Goal: Obtain resource: Download file/media

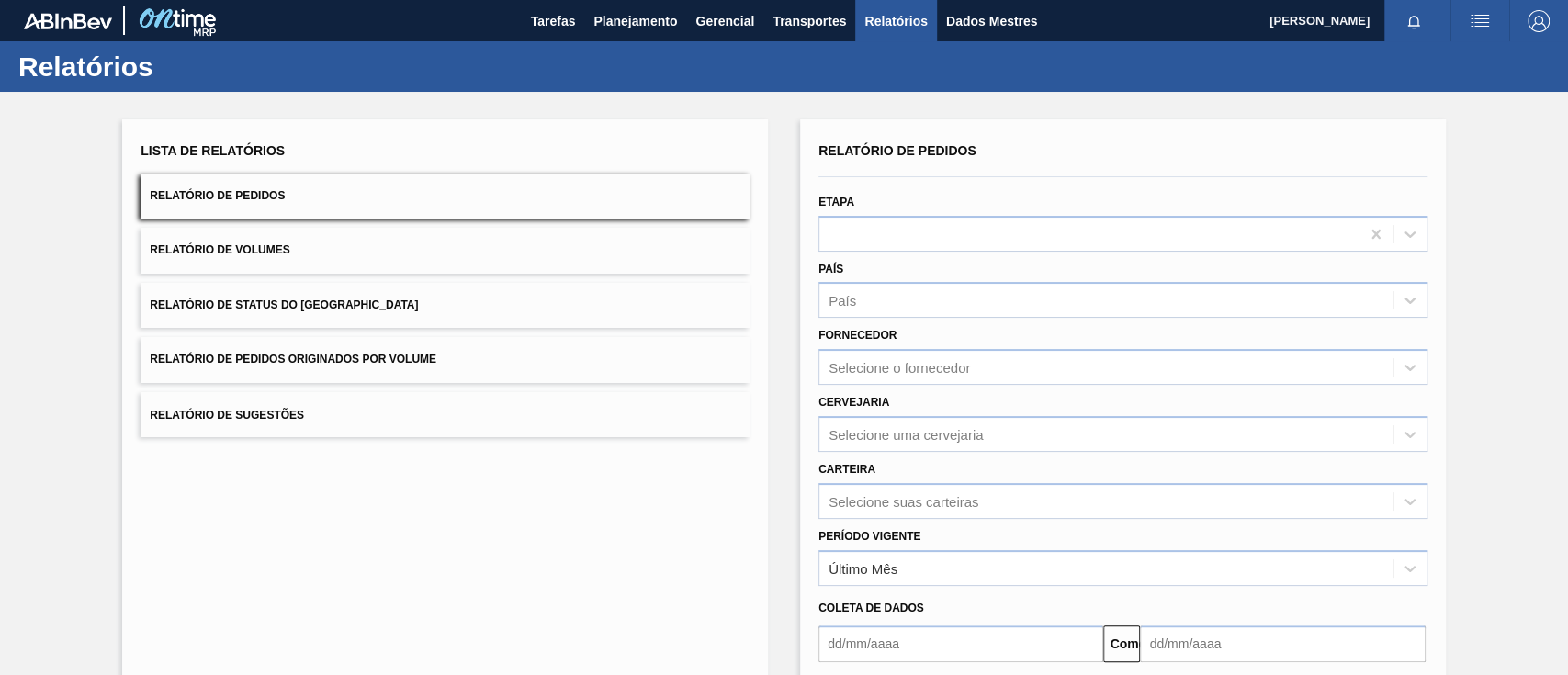
click at [397, 370] on button "Relatório de Pedidos Originados por Volume" at bounding box center [445, 359] width 609 height 45
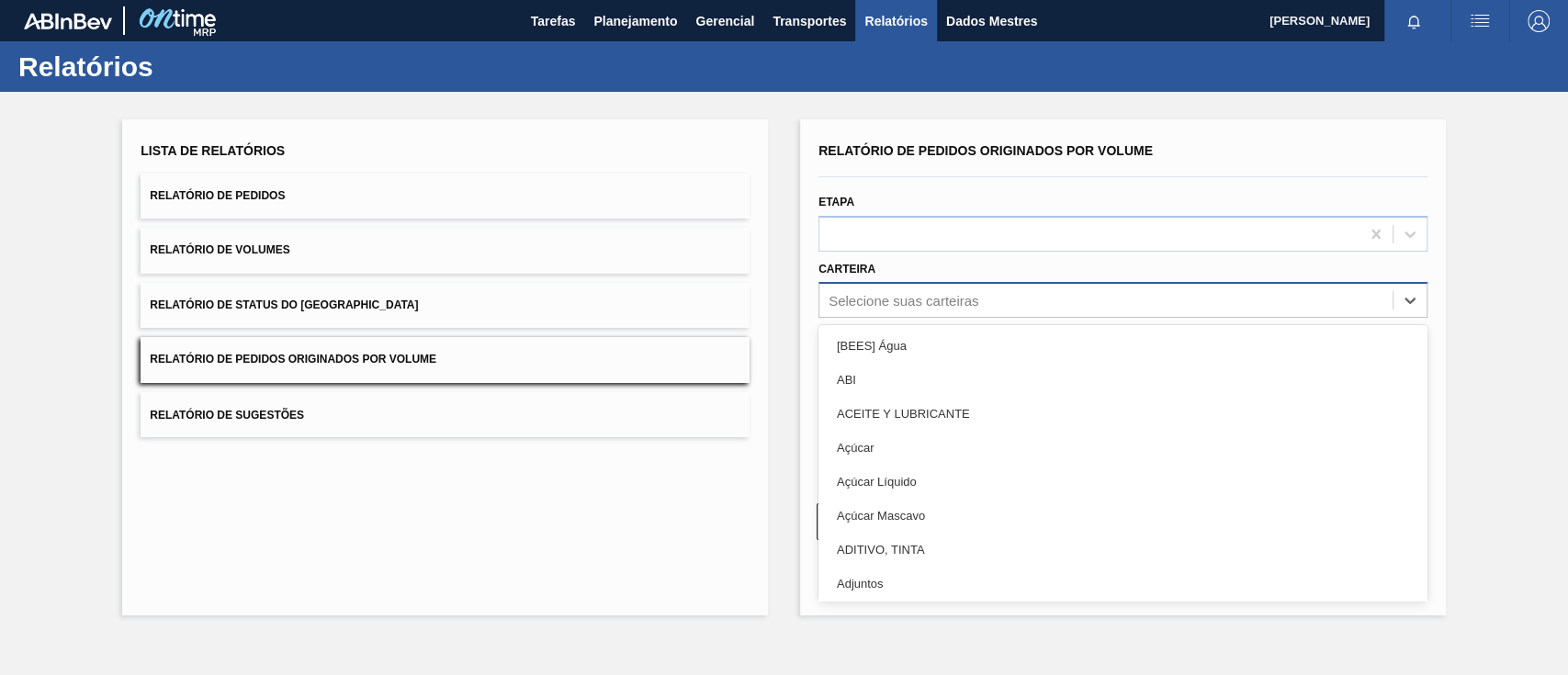
click at [857, 300] on font "Selecione suas carteiras" at bounding box center [904, 301] width 150 height 16
type input "gar"
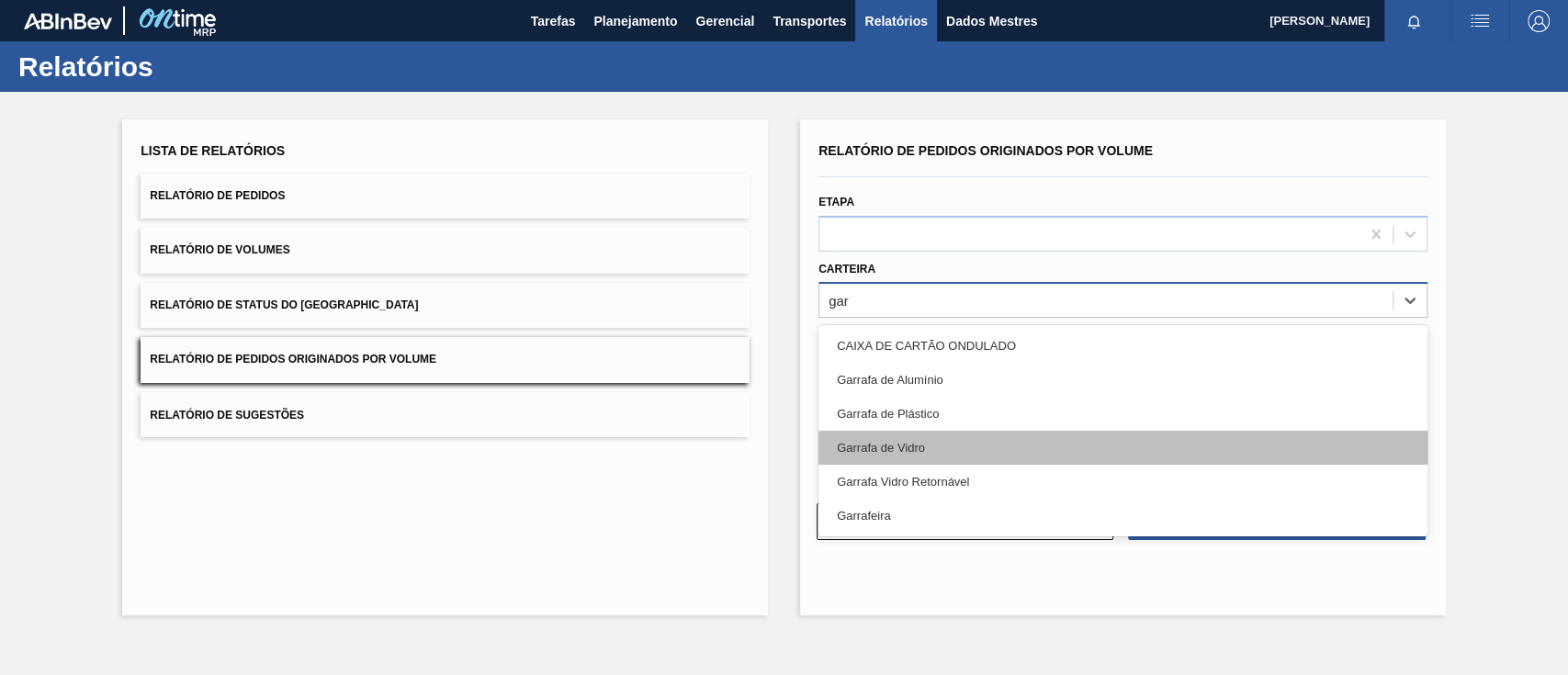
click at [897, 443] on font "Garrafa de Vidro" at bounding box center [881, 448] width 88 height 14
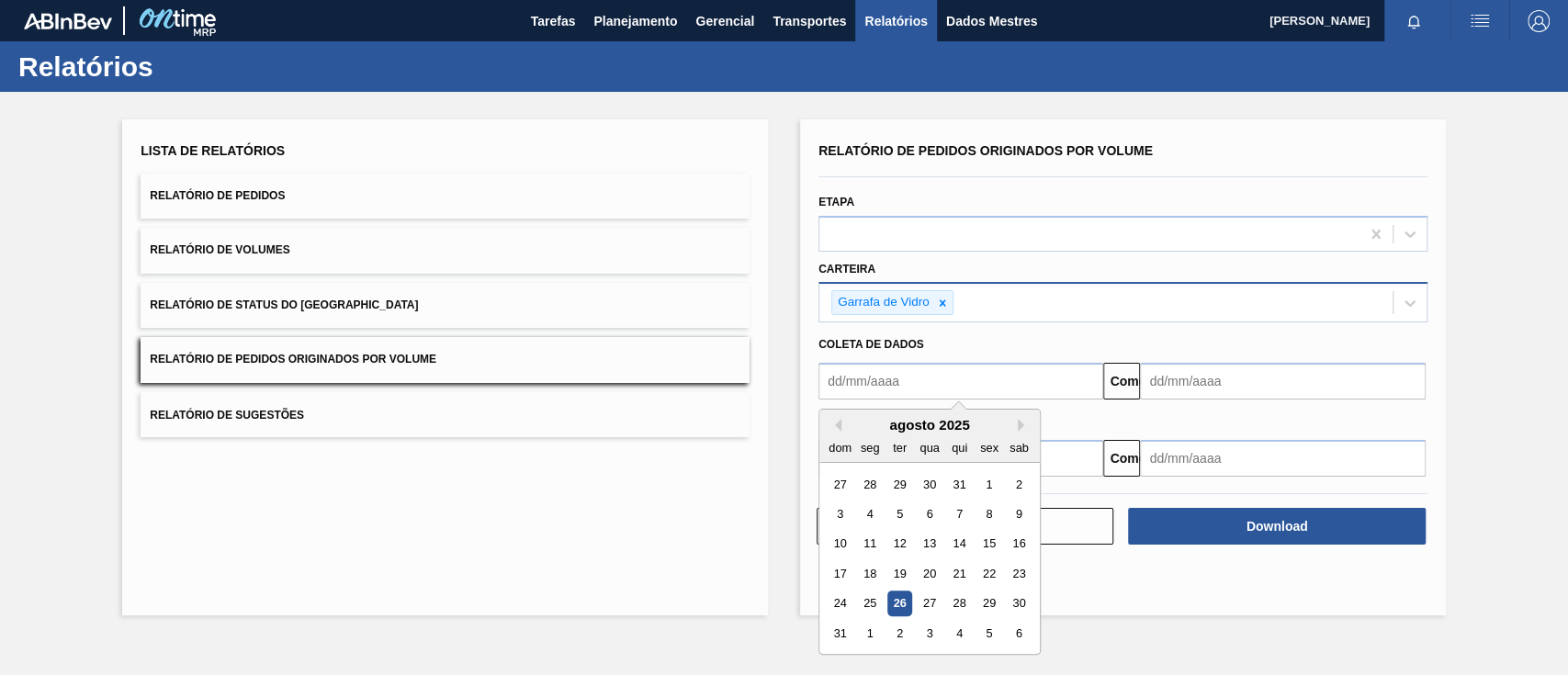
click at [918, 379] on input "text" at bounding box center [960, 381] width 285 height 37
type input "[DATE]"
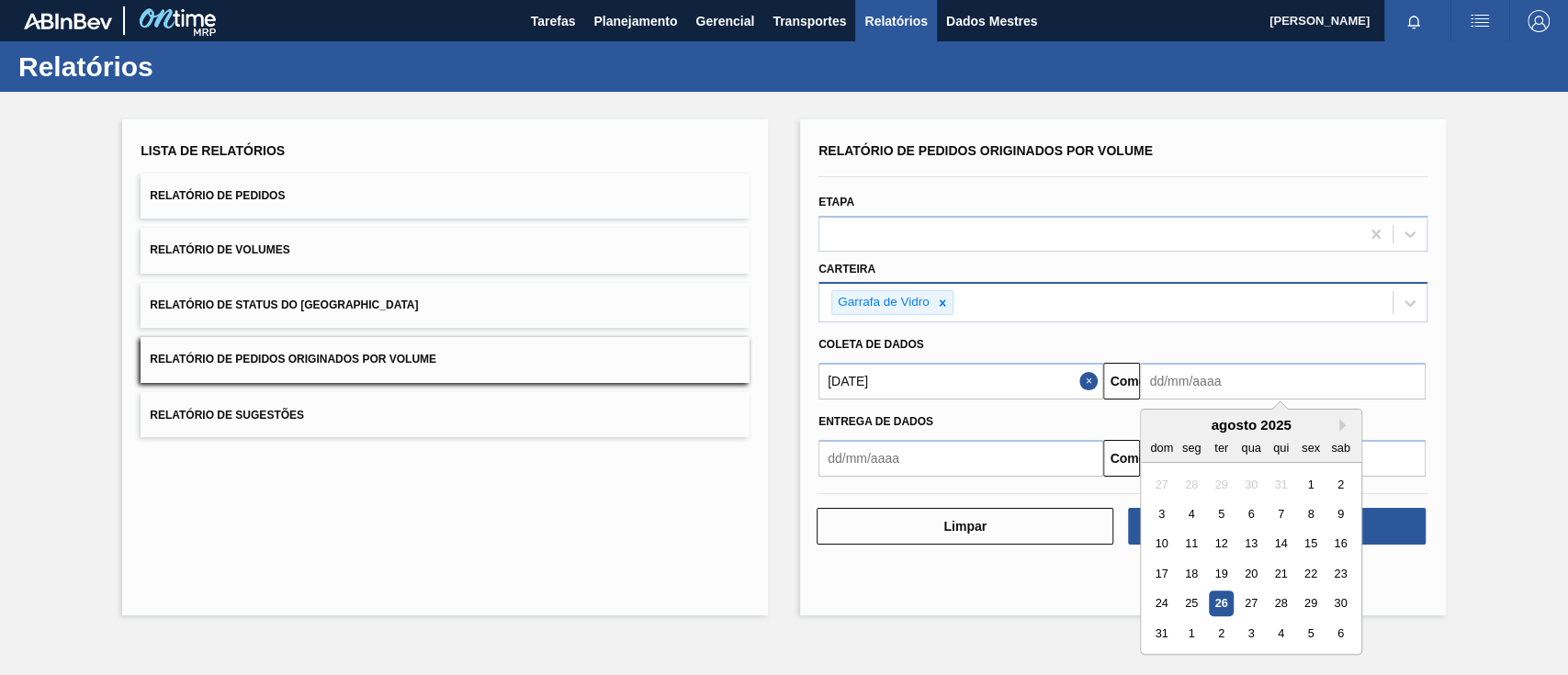
click at [1193, 383] on input "text" at bounding box center [1282, 381] width 285 height 37
click at [1357, 375] on input "text" at bounding box center [1282, 381] width 285 height 37
click at [1379, 386] on input "text" at bounding box center [1282, 381] width 285 height 37
click at [1350, 604] on div "30" at bounding box center [1340, 604] width 25 height 25
type input "[DATE]"
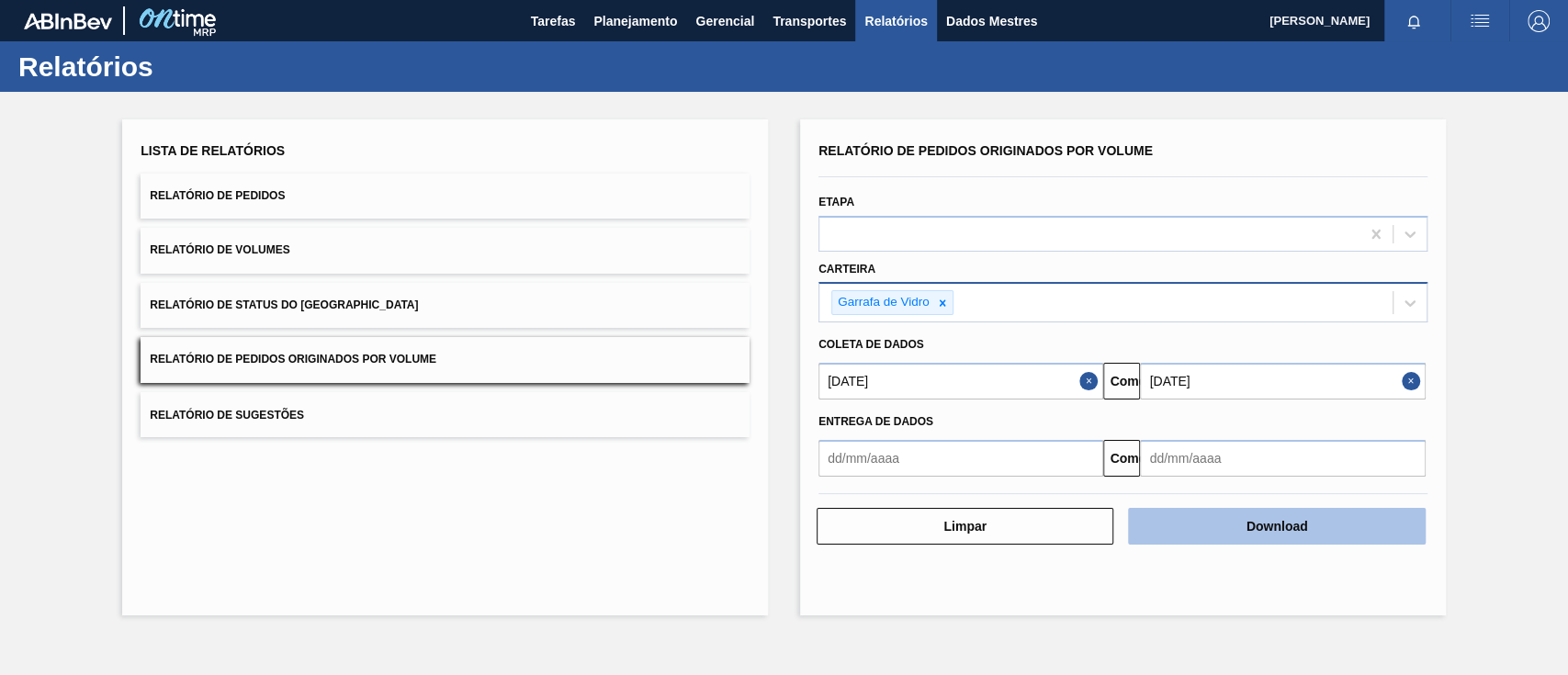
click at [1353, 526] on button "Download" at bounding box center [1276, 526] width 297 height 37
